Goal: Information Seeking & Learning: Learn about a topic

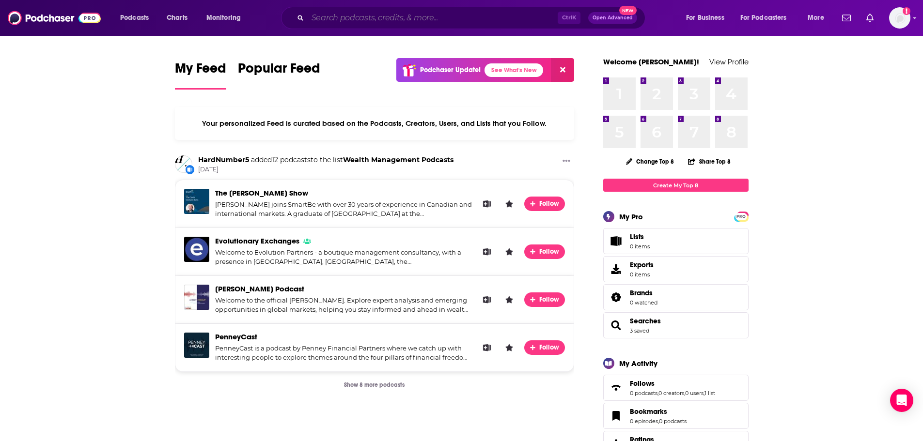
click at [343, 20] on input "Search podcasts, credits, & more..." at bounding box center [433, 18] width 250 height 16
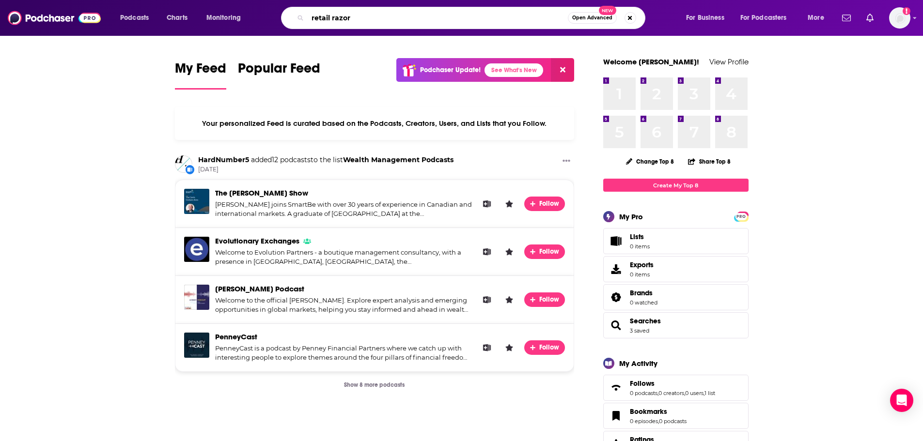
type input "retail razor"
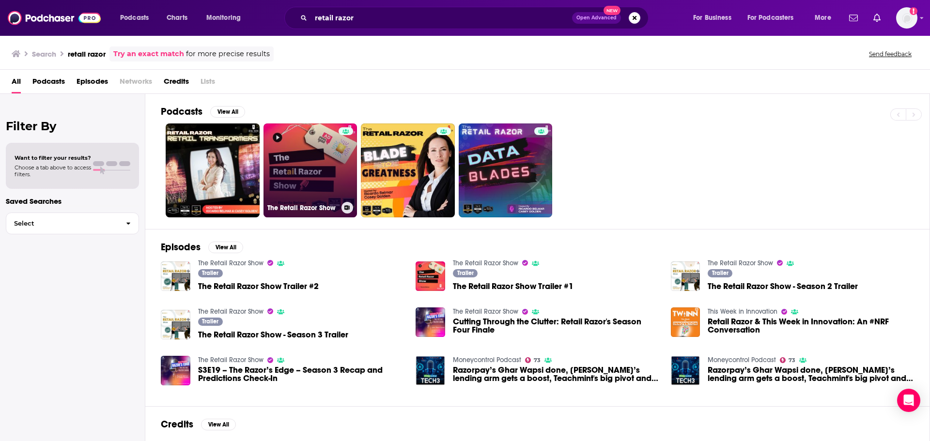
click at [302, 182] on link "The Retail Razor Show" at bounding box center [311, 171] width 94 height 94
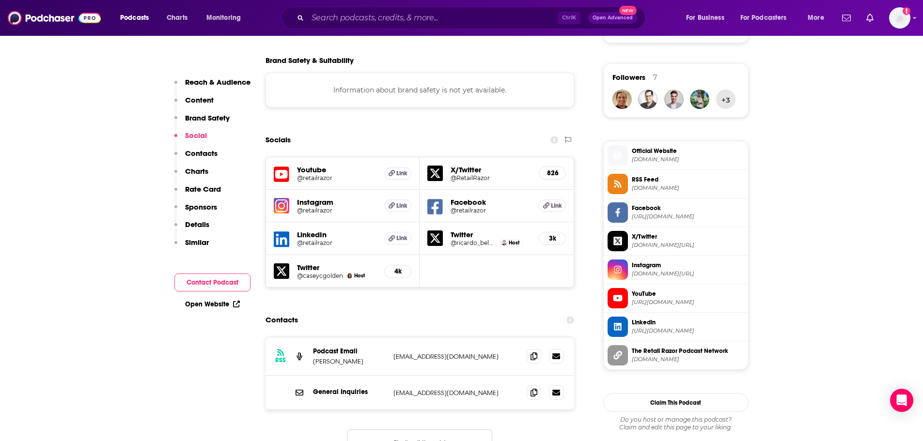
scroll to position [775, 0]
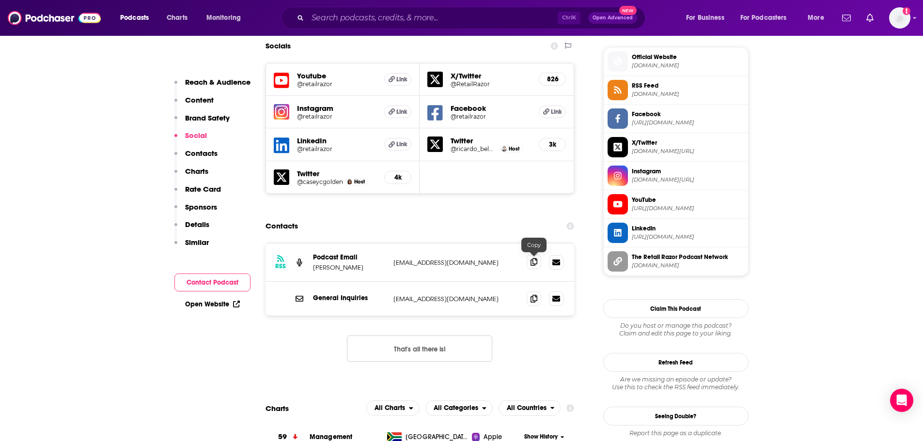
click at [534, 267] on span at bounding box center [534, 262] width 15 height 15
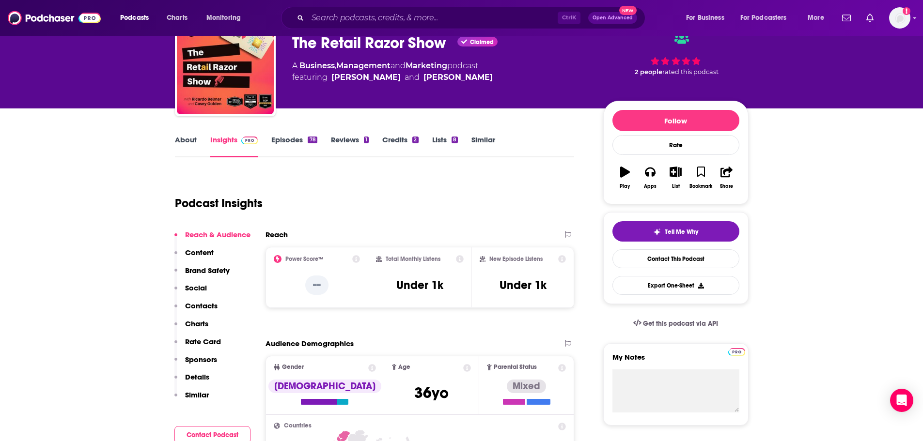
scroll to position [48, 0]
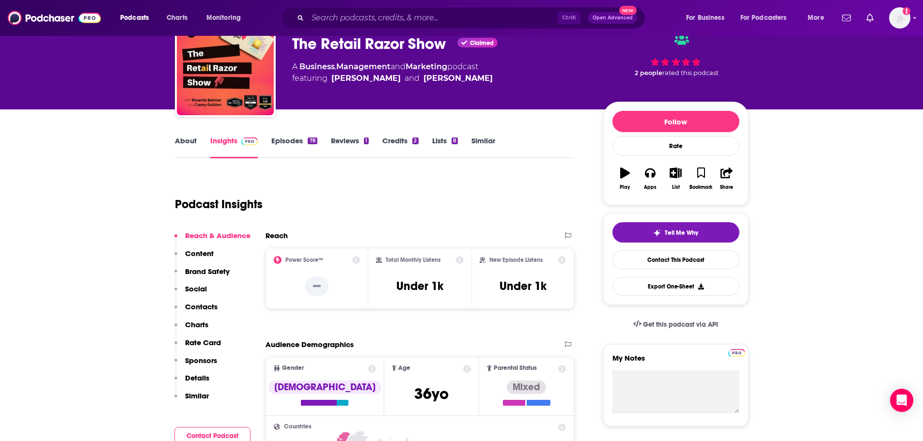
click at [289, 143] on link "Episodes 78" at bounding box center [294, 147] width 46 height 22
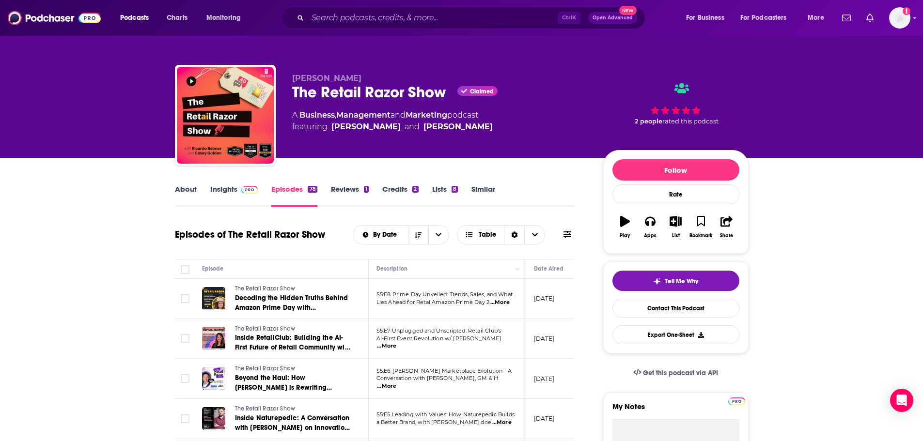
click at [193, 190] on link "About" at bounding box center [186, 196] width 22 height 22
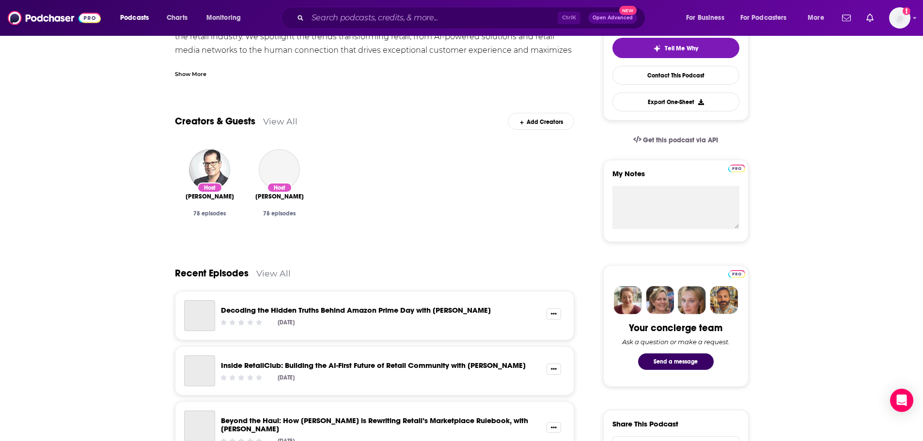
scroll to position [48, 0]
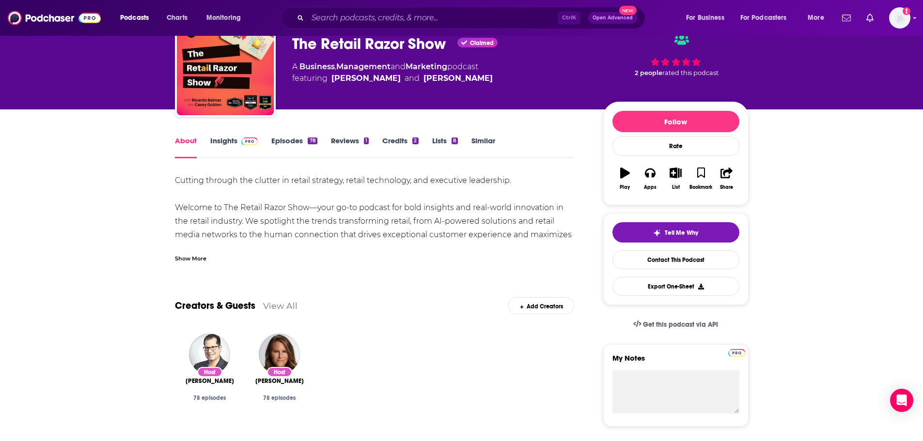
click at [228, 143] on link "Insights" at bounding box center [234, 147] width 48 height 22
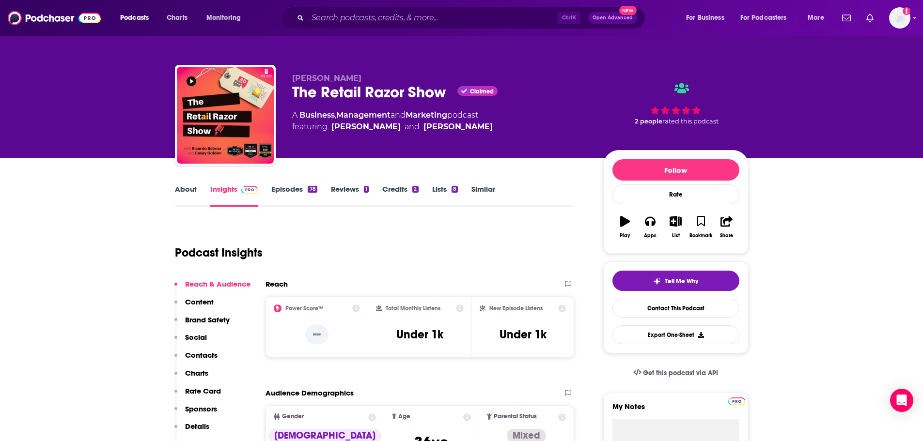
scroll to position [145, 0]
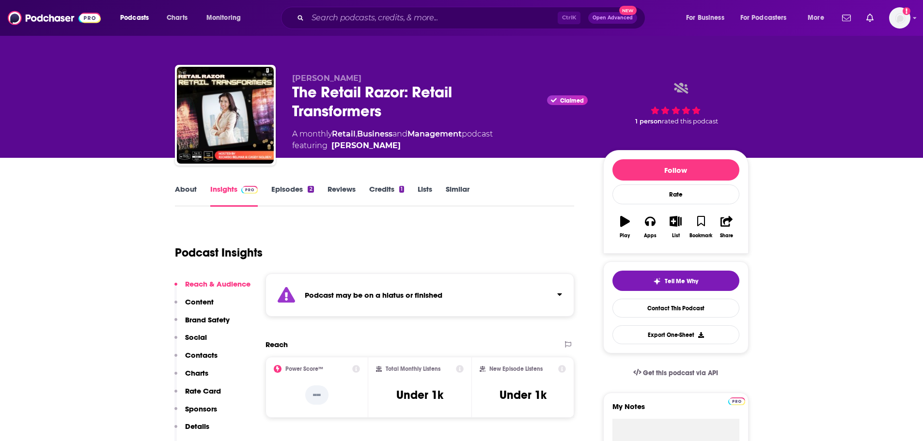
click at [301, 186] on link "Episodes 2" at bounding box center [292, 196] width 42 height 22
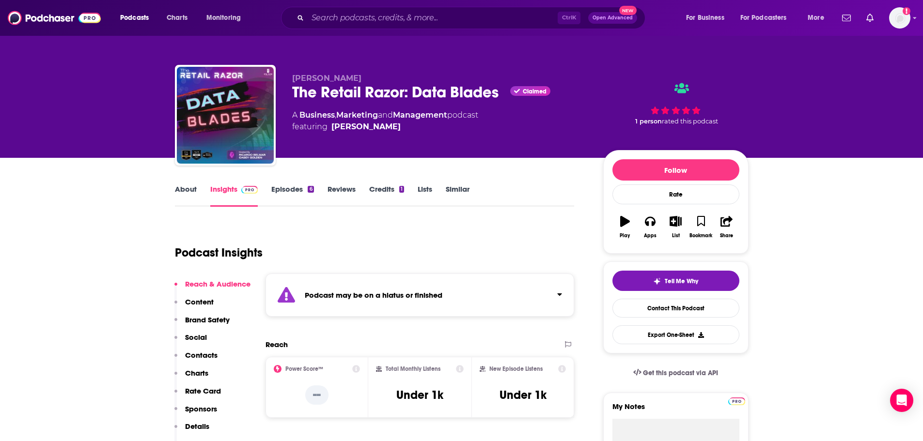
click at [291, 192] on link "Episodes 6" at bounding box center [292, 196] width 42 height 22
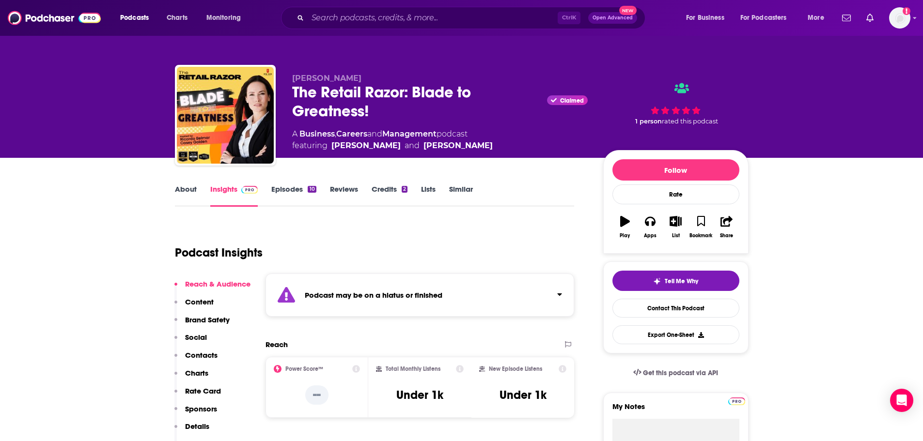
click at [297, 187] on link "Episodes 10" at bounding box center [293, 196] width 45 height 22
